Goal: Find specific page/section: Find specific page/section

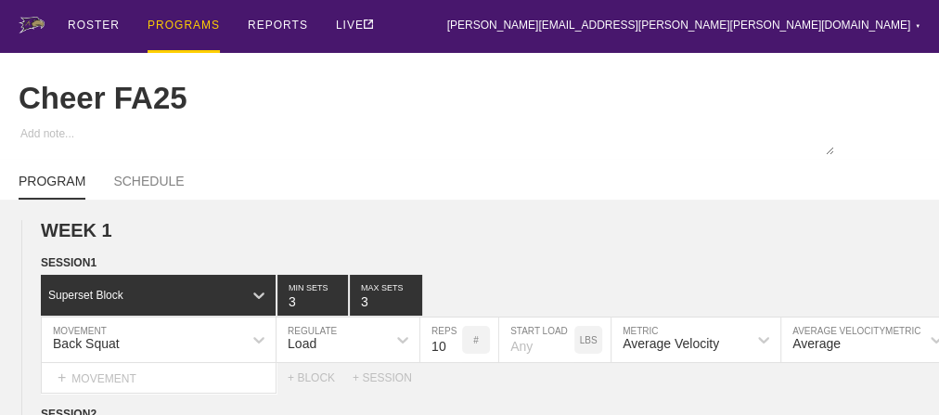
click at [171, 24] on div "PROGRAMS" at bounding box center [184, 26] width 72 height 53
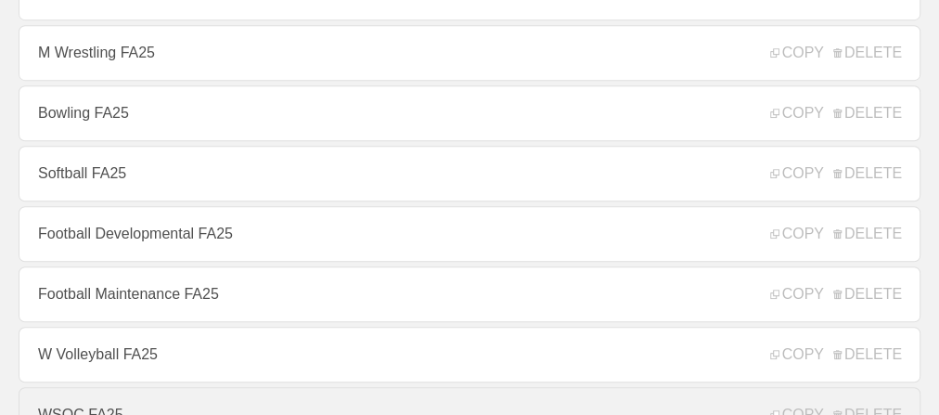
scroll to position [445, 0]
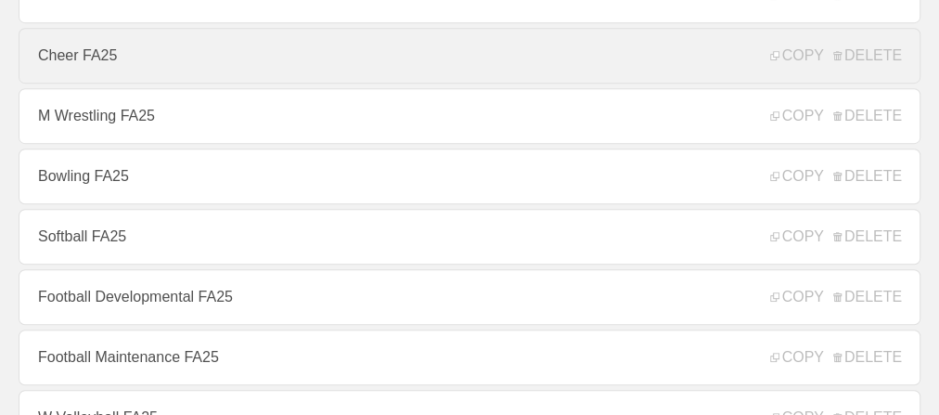
click at [83, 64] on link "Cheer FA25" at bounding box center [470, 56] width 902 height 56
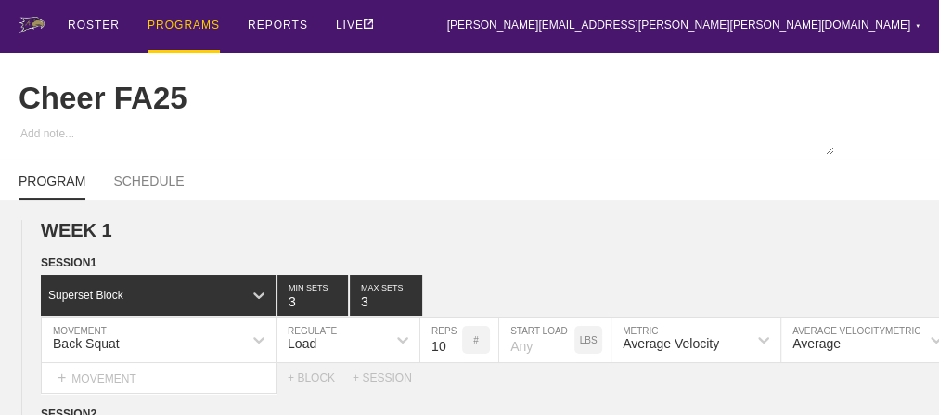
click at [183, 22] on div "PROGRAMS" at bounding box center [184, 26] width 72 height 53
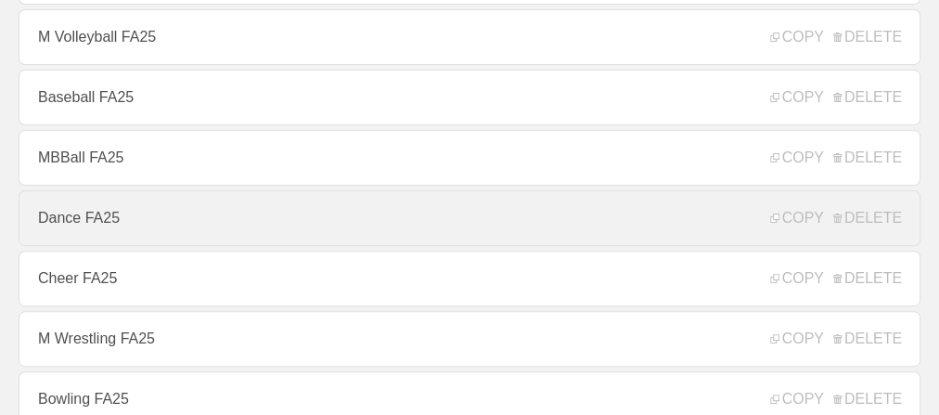
scroll to position [445, 0]
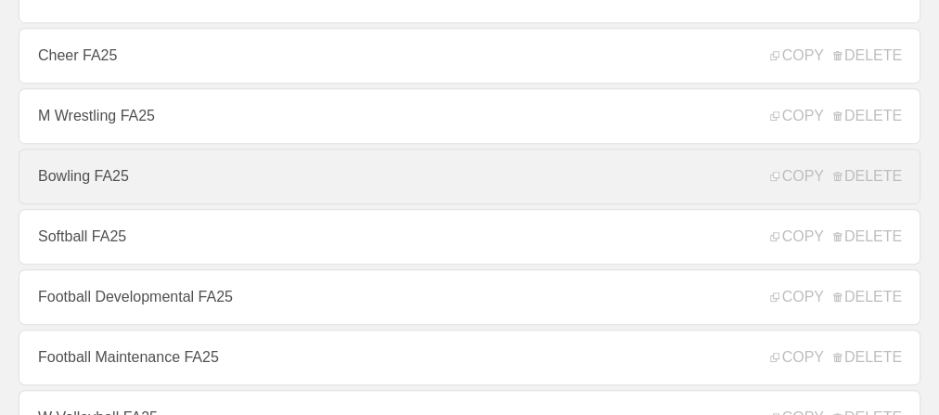
click at [105, 178] on link "Bowling FA25" at bounding box center [470, 176] width 902 height 56
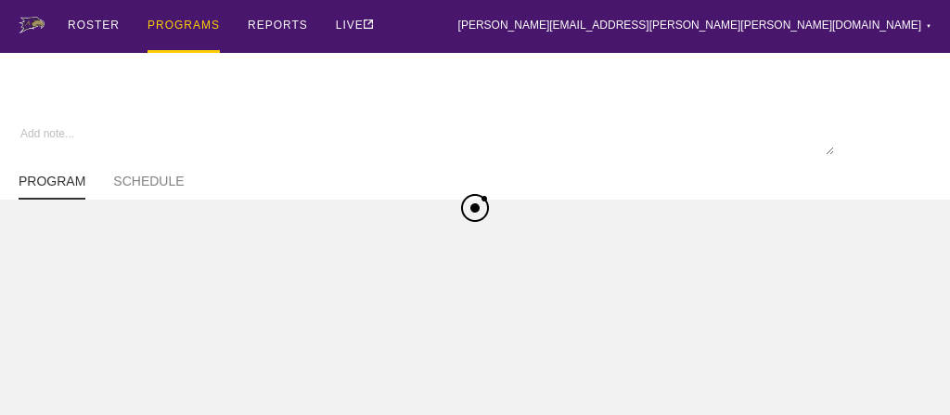
type textarea "x"
type input "Bowling FA25"
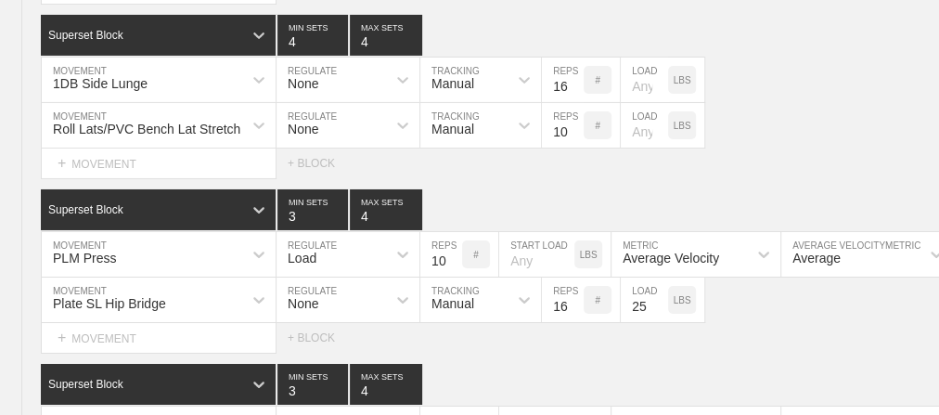
scroll to position [3621, 0]
